Goal: Transaction & Acquisition: Purchase product/service

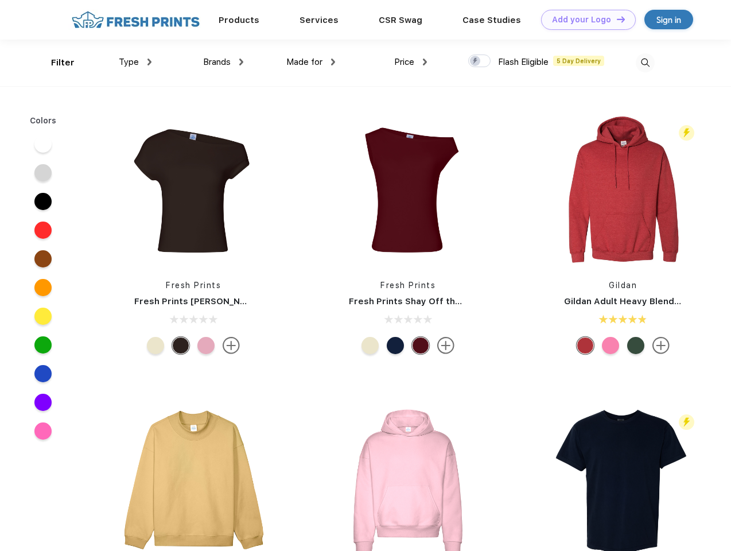
click at [584, 20] on link "Add your Logo Design Tool" at bounding box center [588, 20] width 95 height 20
click at [0, 0] on div "Design Tool" at bounding box center [0, 0] width 0 height 0
click at [616, 19] on link "Add your Logo Design Tool" at bounding box center [588, 20] width 95 height 20
click at [55, 63] on div "Filter" at bounding box center [63, 62] width 24 height 13
click at [135, 62] on span "Type" at bounding box center [129, 62] width 20 height 10
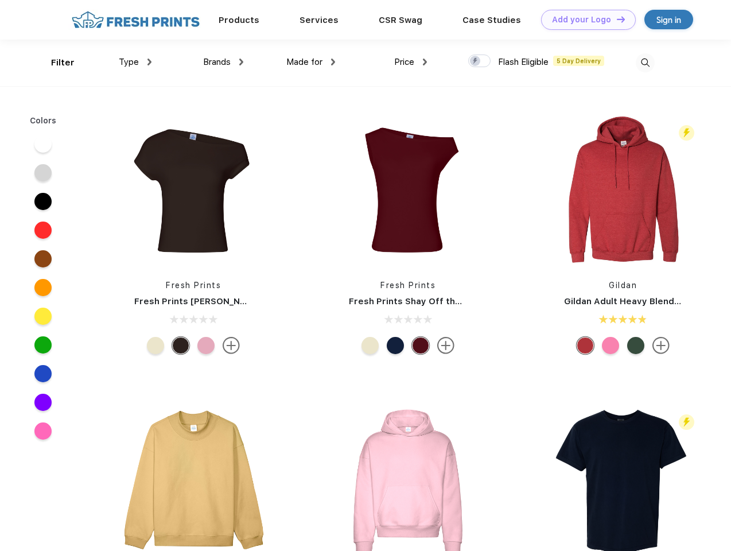
click at [223, 62] on span "Brands" at bounding box center [217, 62] width 28 height 10
click at [311, 62] on span "Made for" at bounding box center [304, 62] width 36 height 10
click at [411, 62] on span "Price" at bounding box center [404, 62] width 20 height 10
click at [480, 61] on div at bounding box center [479, 61] width 22 height 13
click at [476, 61] on input "checkbox" at bounding box center [471, 57] width 7 height 7
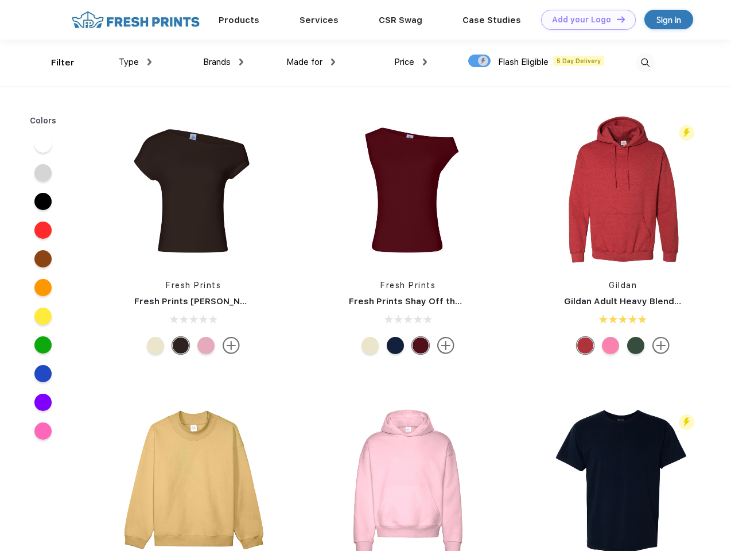
click at [645, 63] on img at bounding box center [645, 62] width 19 height 19
